Goal: Find contact information: Find contact information

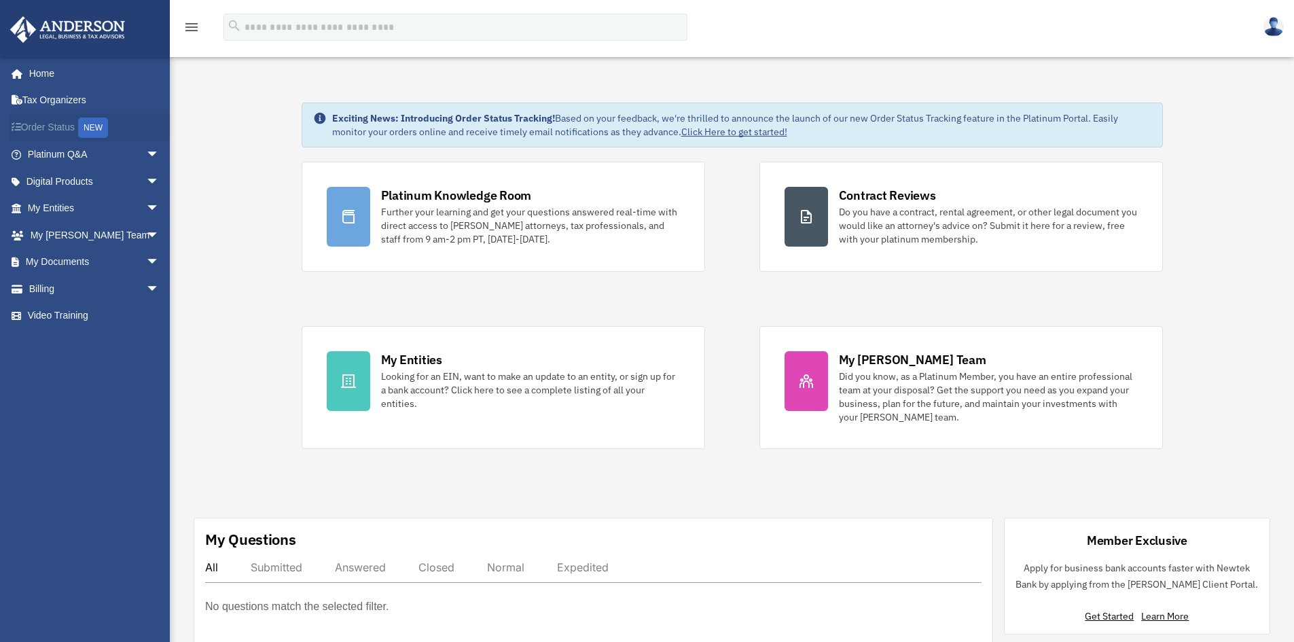
click at [59, 134] on link "Order Status NEW" at bounding box center [95, 127] width 170 height 28
click at [85, 240] on link "My Anderson Team arrow_drop_down" at bounding box center [95, 234] width 170 height 27
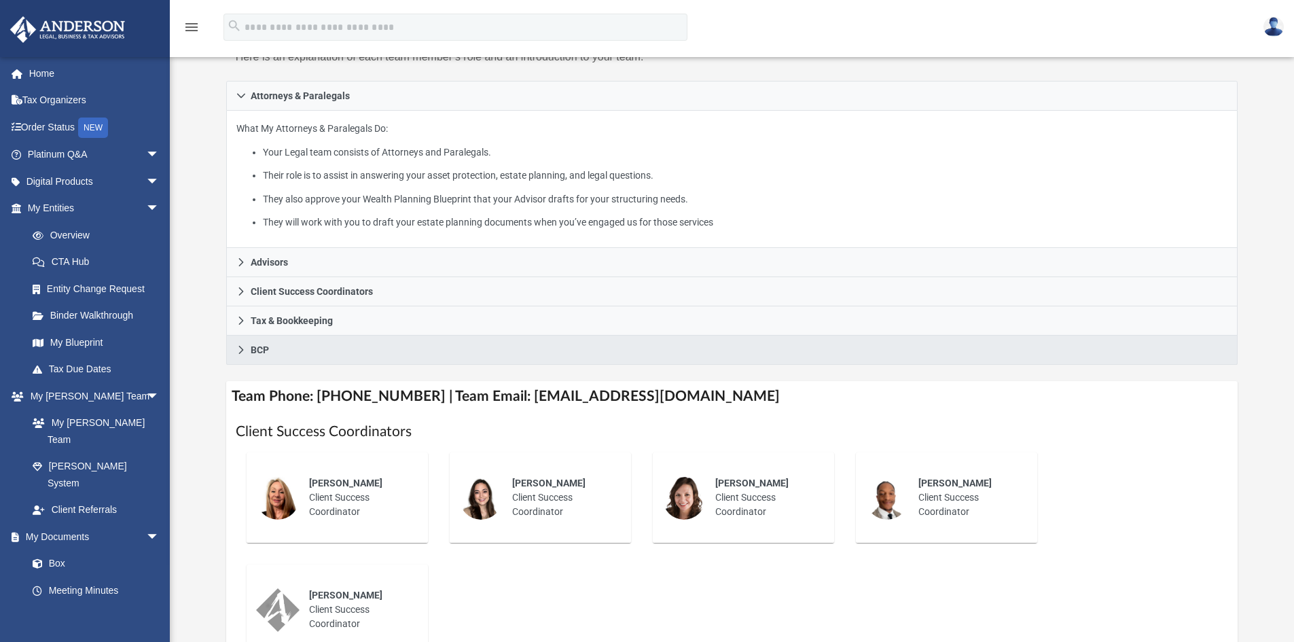
scroll to position [204, 0]
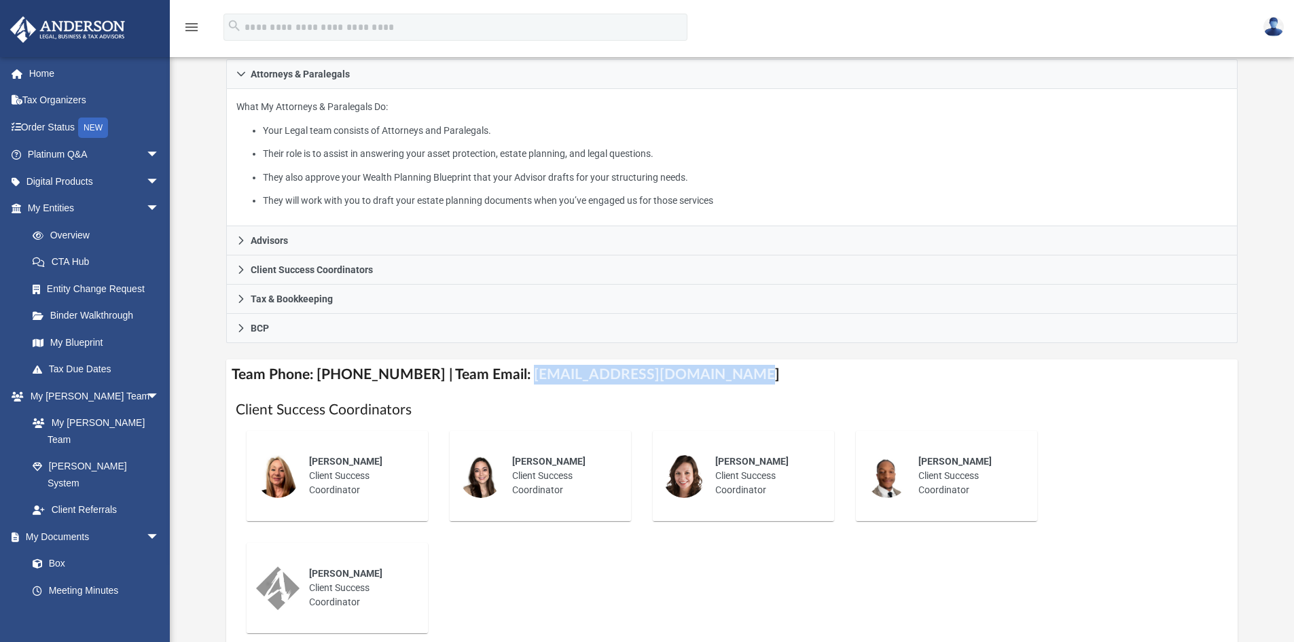
drag, startPoint x: 513, startPoint y: 376, endPoint x: 707, endPoint y: 371, distance: 193.6
click at [707, 371] on h4 "Team Phone: (725) 201-7553 | Team Email: myteam@andersonadvisors.com" at bounding box center [732, 374] width 1012 height 31
copy h4 "myteam@andersonadvisors.com"
click at [65, 550] on link "Box" at bounding box center [99, 563] width 161 height 27
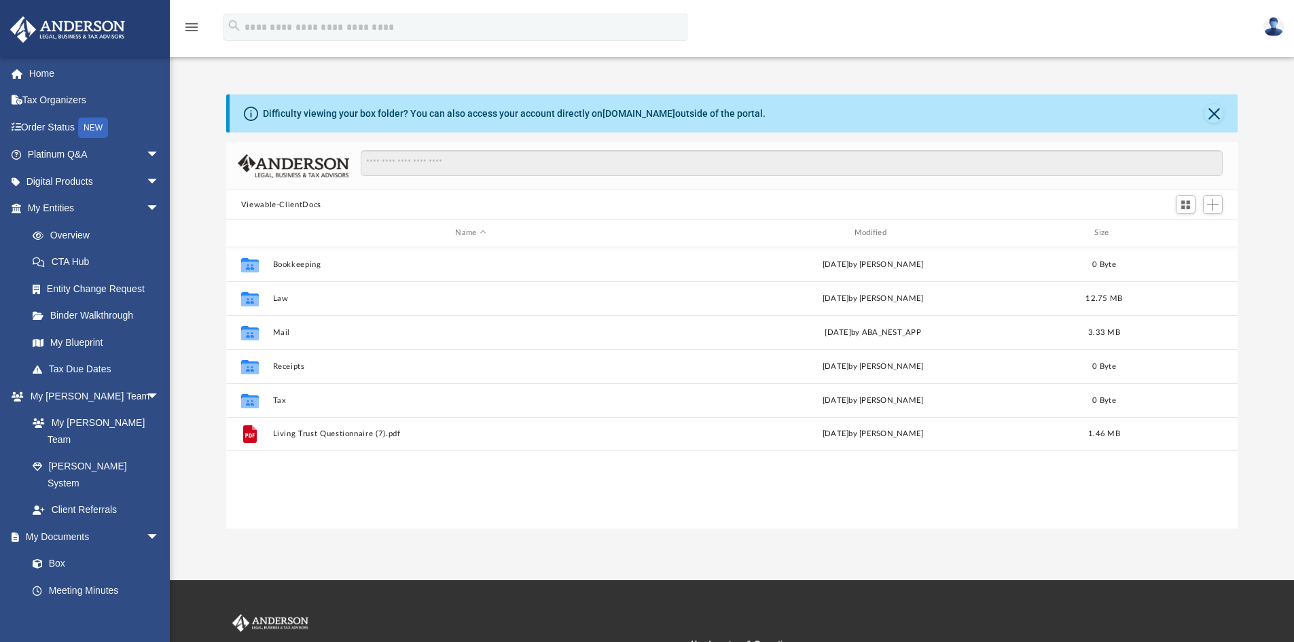
scroll to position [299, 1001]
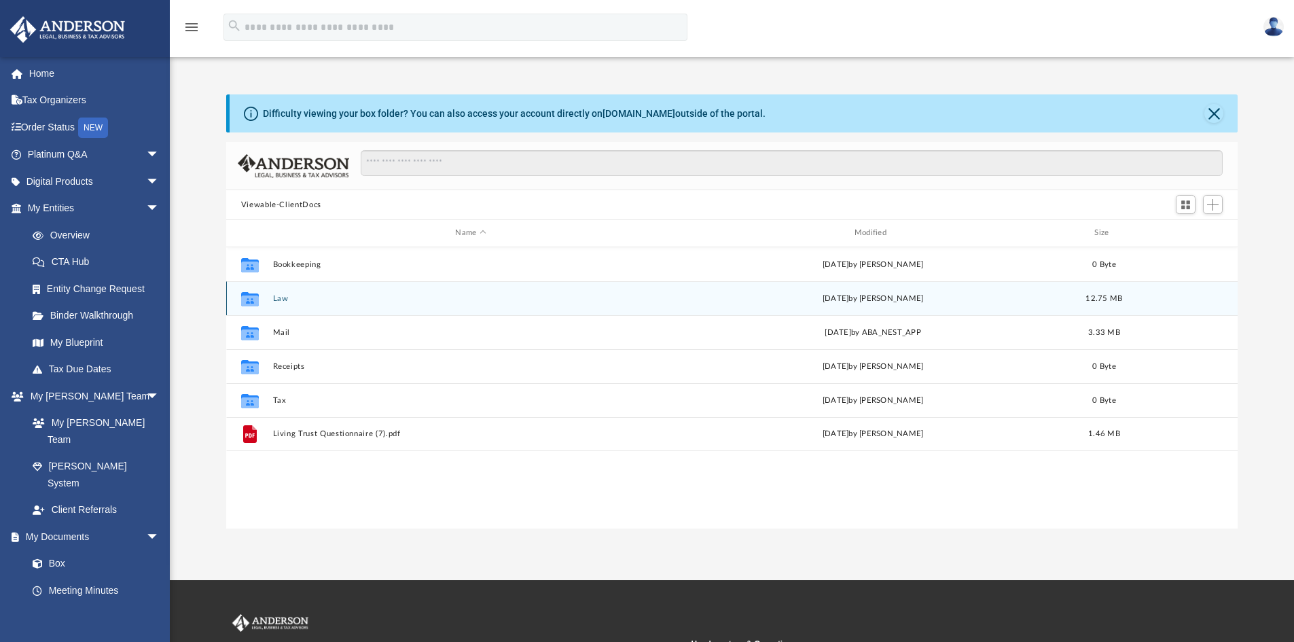
click at [275, 297] on button "Law" at bounding box center [470, 298] width 396 height 9
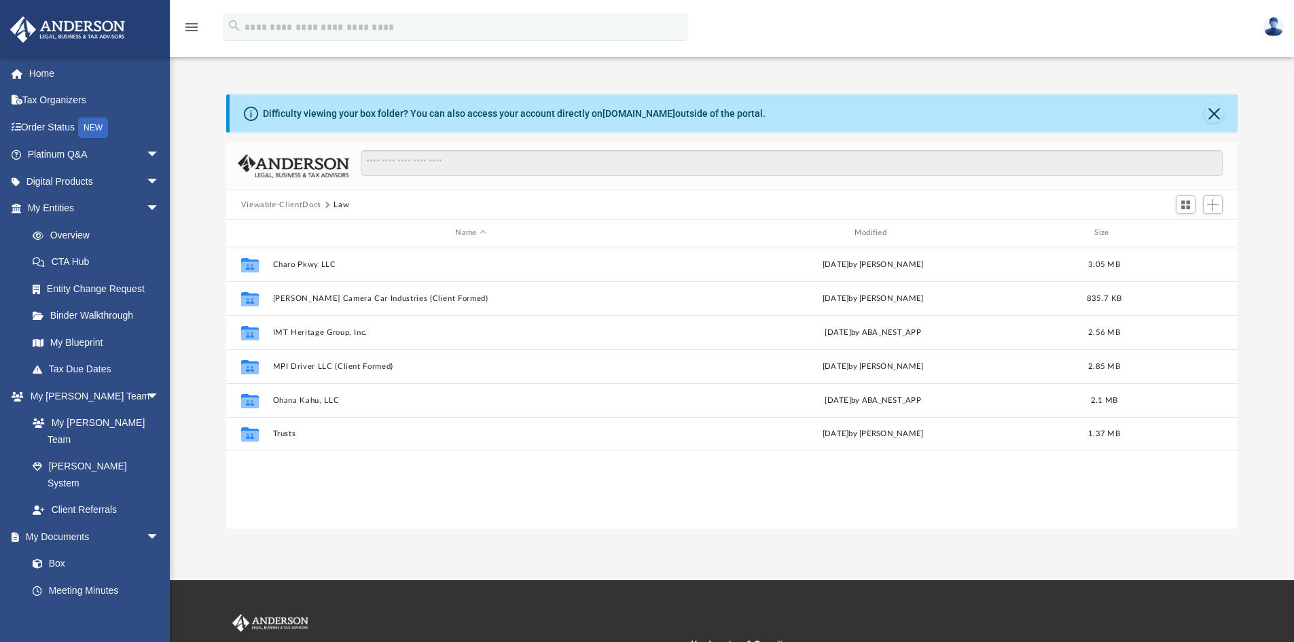
click at [290, 200] on button "Viewable-ClientDocs" at bounding box center [281, 205] width 80 height 12
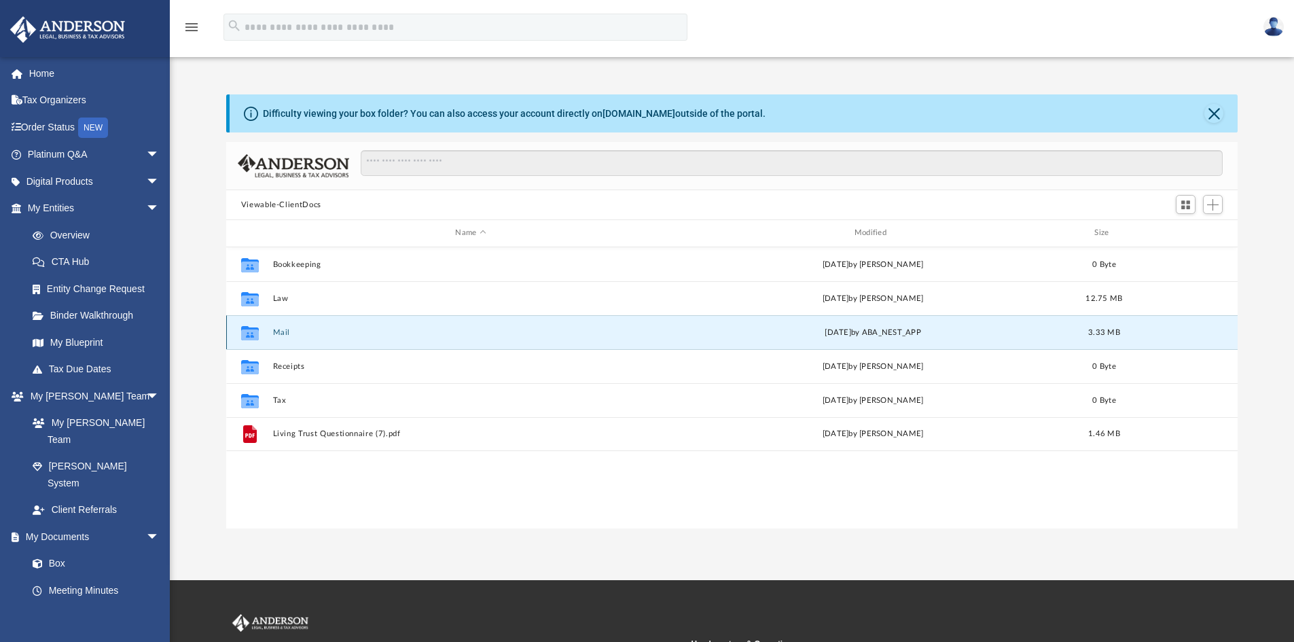
click at [284, 330] on button "Mail" at bounding box center [470, 332] width 396 height 9
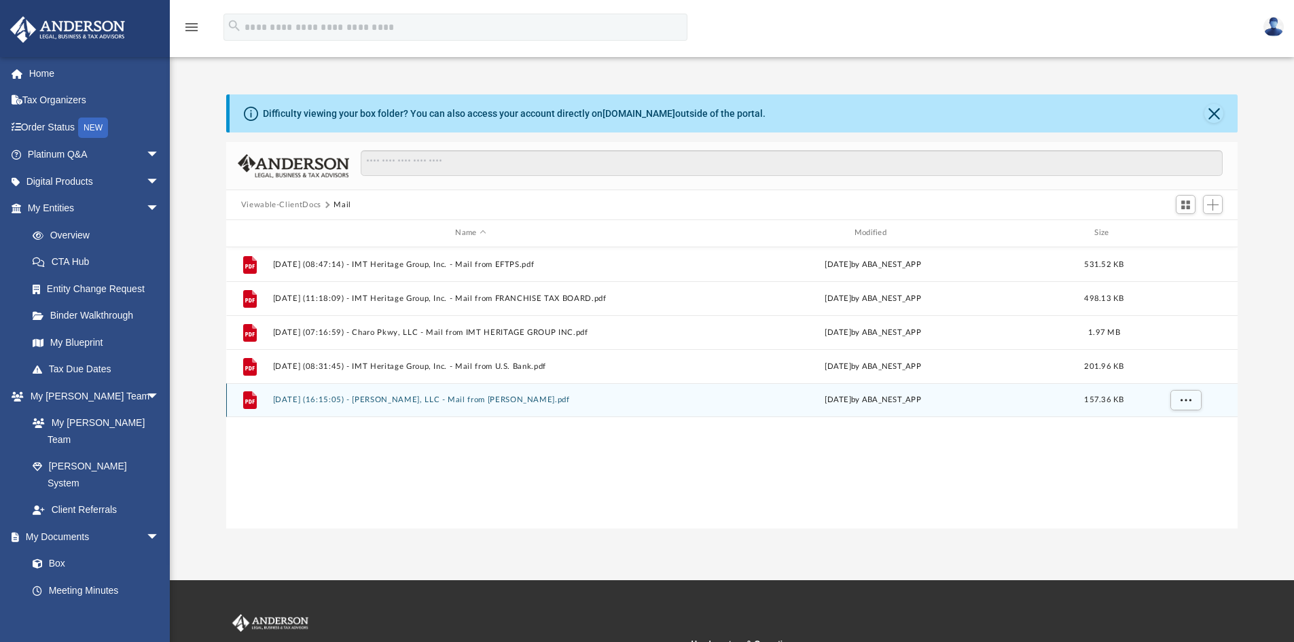
click at [481, 400] on button "2025.08.07 (16:15:05) - Charo Pkwy, LLC - Mail from Kanika Hayes.pdf" at bounding box center [470, 399] width 396 height 9
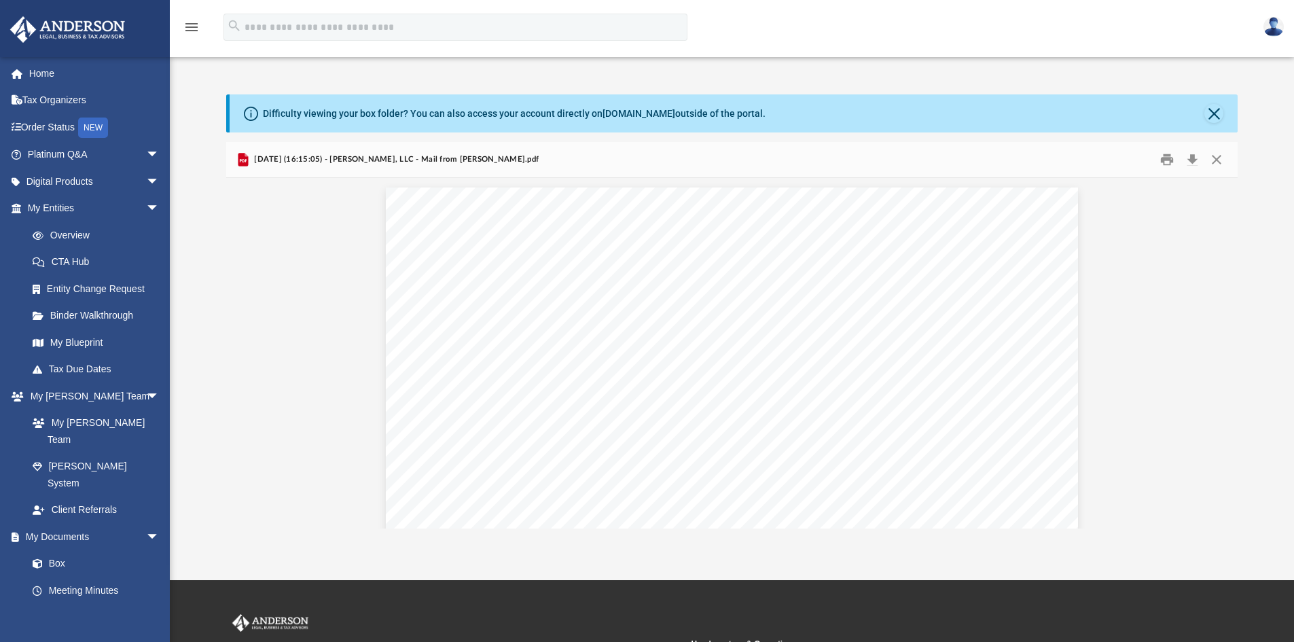
scroll to position [0, 0]
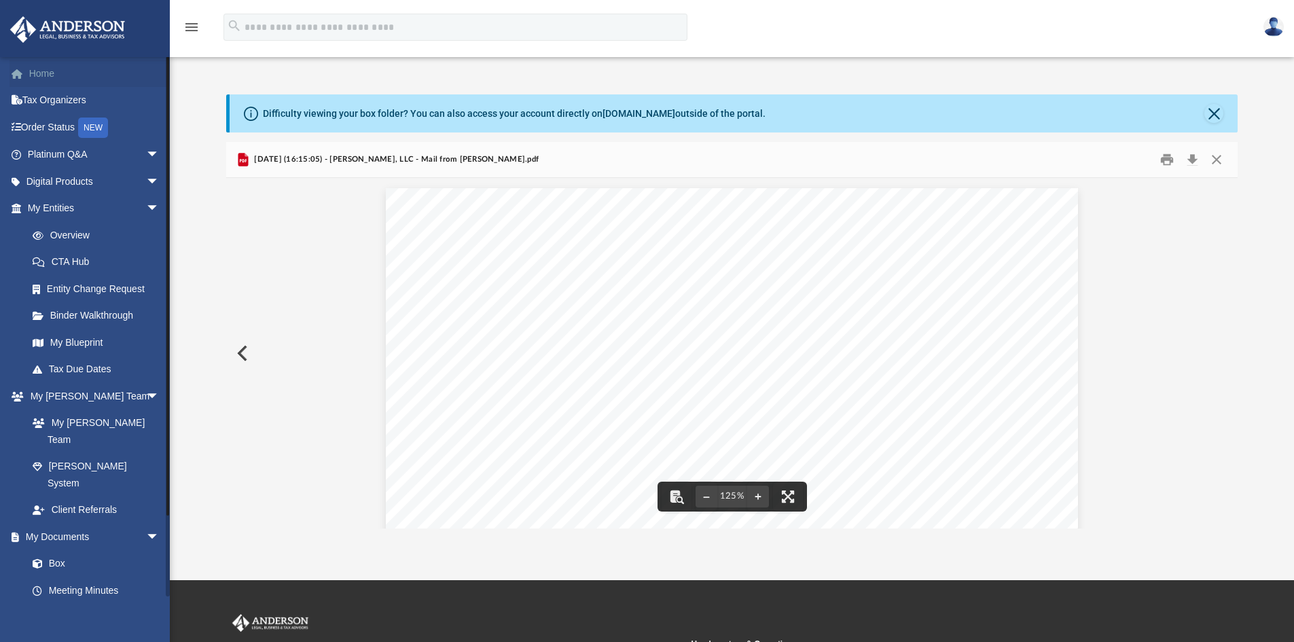
click at [33, 77] on link "Home" at bounding box center [95, 73] width 170 height 27
